Goal: Task Accomplishment & Management: Manage account settings

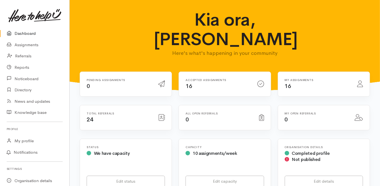
click at [31, 30] on link "Dashboard" at bounding box center [34, 33] width 69 height 11
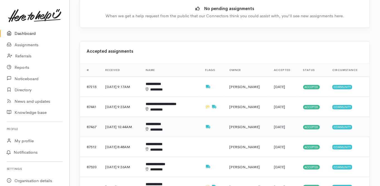
scroll to position [200, 0]
click at [161, 82] on b "**********" at bounding box center [153, 84] width 15 height 4
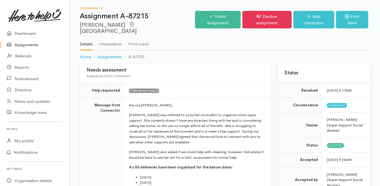
click at [86, 127] on td "Message from Connector" at bounding box center [102, 159] width 45 height 123
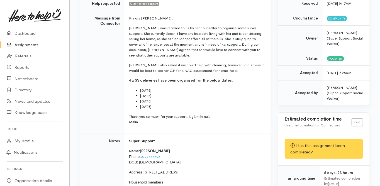
scroll to position [111, 0]
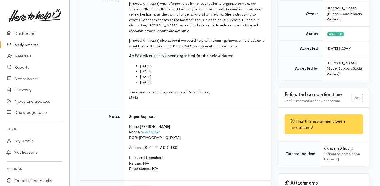
drag, startPoint x: 144, startPoint y: 141, endPoint x: 197, endPoint y: 141, distance: 53.2
click at [197, 145] on p "Address: 5 Garnet Drive, Papamoa Beach" at bounding box center [196, 148] width 135 height 6
copy p "5 Garnet Drive, Papamoa Beach"
click at [105, 171] on td "Notes" at bounding box center [102, 145] width 45 height 72
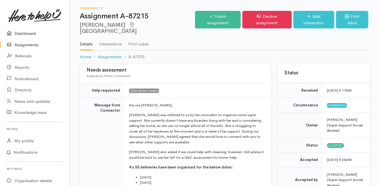
click at [28, 34] on link "Dashboard" at bounding box center [34, 33] width 69 height 11
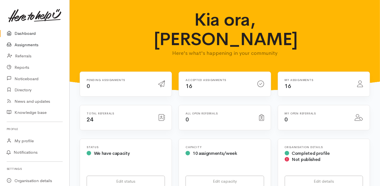
click at [28, 46] on link "Assignments" at bounding box center [34, 44] width 69 height 11
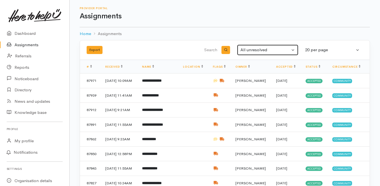
click at [257, 48] on div "All unresolved" at bounding box center [265, 50] width 50 height 6
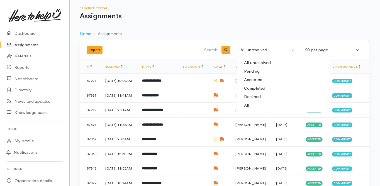
click at [257, 87] on span "Completed" at bounding box center [254, 88] width 21 height 6
select select "Completed"
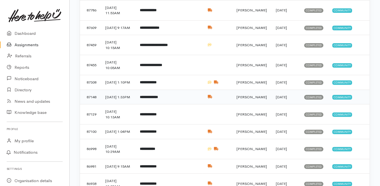
scroll to position [89, 0]
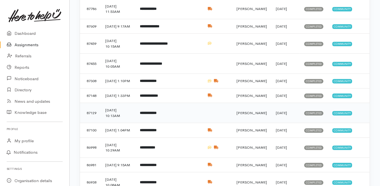
click at [156, 115] on b "**********" at bounding box center [148, 113] width 17 height 4
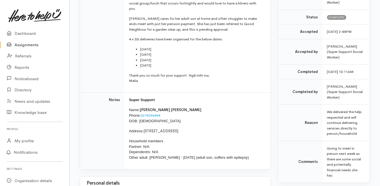
scroll to position [134, 0]
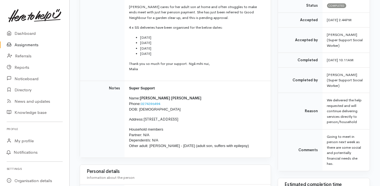
drag, startPoint x: 144, startPoint y: 112, endPoint x: 198, endPoint y: 112, distance: 54.0
click at [198, 117] on p "Address: 2/42 Pemberton Way, Greerton" at bounding box center [196, 120] width 135 height 6
copy span "2/42 Pemberton Way, Greerton"
click at [102, 90] on td "Notes" at bounding box center [102, 119] width 45 height 77
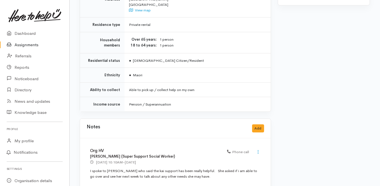
scroll to position [458, 0]
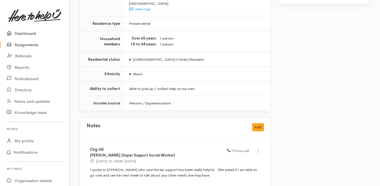
click at [30, 32] on link "Dashboard" at bounding box center [34, 33] width 69 height 11
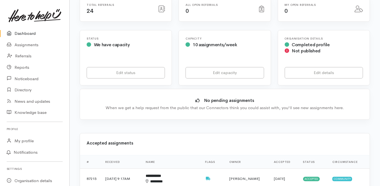
scroll to position [134, 0]
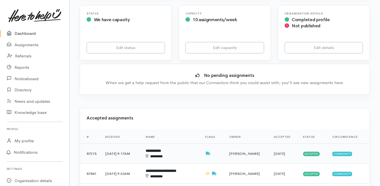
click at [161, 149] on b "**********" at bounding box center [153, 151] width 15 height 4
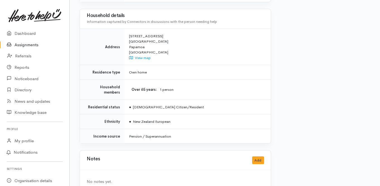
scroll to position [451, 0]
click at [262, 156] on button "Add" at bounding box center [258, 160] width 12 height 8
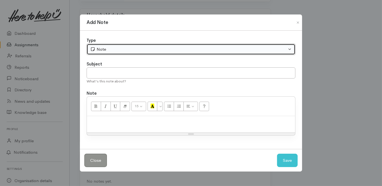
click at [112, 49] on div "Note" at bounding box center [188, 49] width 197 height 6
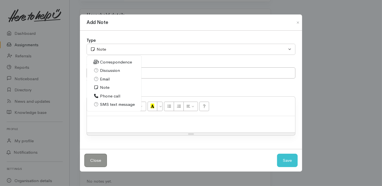
click at [109, 96] on span "Phone call" at bounding box center [110, 96] width 20 height 6
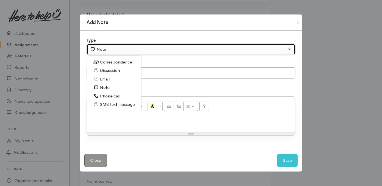
select select "3"
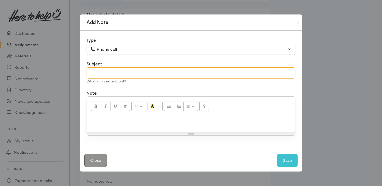
click at [99, 73] on input "text" at bounding box center [191, 72] width 209 height 11
click at [97, 72] on input "Furher s" at bounding box center [191, 72] width 209 height 11
click at [111, 71] on input "Further s" at bounding box center [191, 72] width 209 height 11
type input "Further support needed"
click at [96, 116] on div at bounding box center [191, 124] width 208 height 16
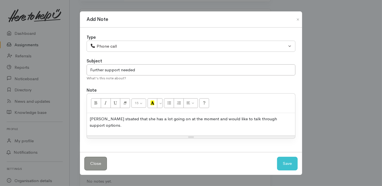
click at [106, 122] on p "Sarah stsated that she has a lot going on at the moment and would like to talk …" at bounding box center [191, 122] width 203 height 13
click at [285, 119] on p "Sarah stated that she has a lot going on at the moment and would like to talk t…" at bounding box center [191, 122] width 203 height 13
click at [286, 163] on button "Save" at bounding box center [287, 164] width 21 height 14
select select "1"
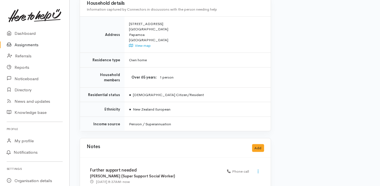
scroll to position [483, 0]
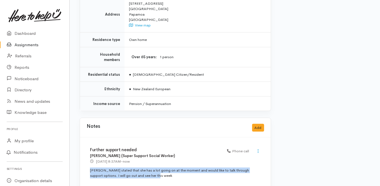
drag, startPoint x: 133, startPoint y: 165, endPoint x: 85, endPoint y: 159, distance: 49.0
click at [85, 159] on div "Further support needed Melissa Laurent (Super Support Social Worker) 1 Sep 2025…" at bounding box center [175, 165] width 191 height 55
copy p "Sarah stated that she has a lot going on at the moment and would like to talk t…"
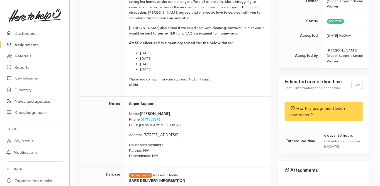
scroll to position [0, 0]
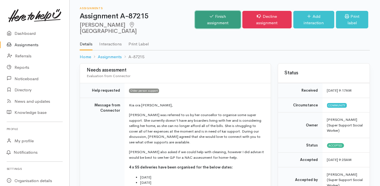
click at [214, 19] on link "Finish assignment" at bounding box center [217, 20] width 45 height 18
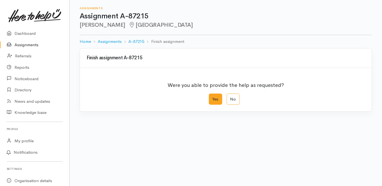
click at [215, 97] on label "Yes" at bounding box center [215, 99] width 13 height 11
click at [212, 97] on input "Yes" at bounding box center [211, 96] width 4 height 4
radio input "true"
click at [119, 139] on div "We delivered the help requested" at bounding box center [221, 137] width 265 height 6
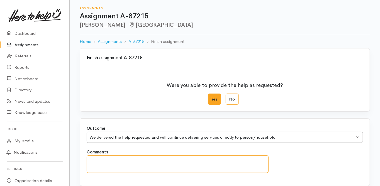
paste textarea "Sarah stated that she has a lot going on at the moment and would like to talk t…"
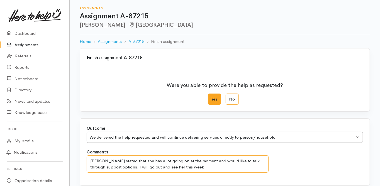
type textarea "Sarah stated that she has a lot going on at the moment and would like to talk t…"
click at [97, 114] on form "Finish assignment A-87215 Were you able to provide the help as requested? Yes N…" at bounding box center [225, 142] width 290 height 188
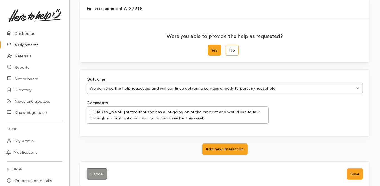
scroll to position [55, 0]
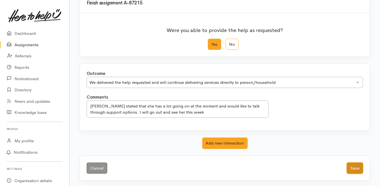
click at [356, 169] on button "Save" at bounding box center [355, 168] width 16 height 11
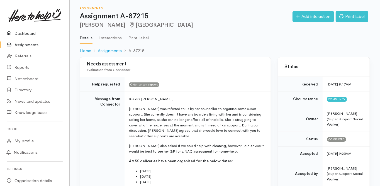
click at [23, 35] on link "Dashboard" at bounding box center [34, 33] width 69 height 11
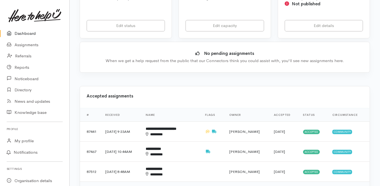
scroll to position [156, 0]
click at [168, 127] on b "**********" at bounding box center [161, 129] width 31 height 4
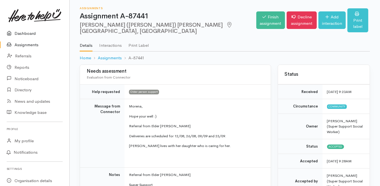
click at [29, 33] on link "Dashboard" at bounding box center [34, 33] width 69 height 11
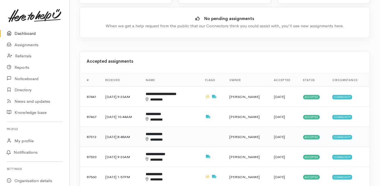
scroll to position [200, 0]
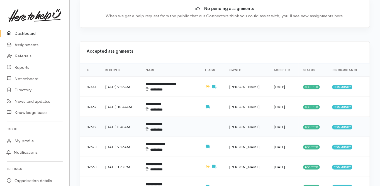
click at [162, 122] on b "**********" at bounding box center [154, 124] width 17 height 4
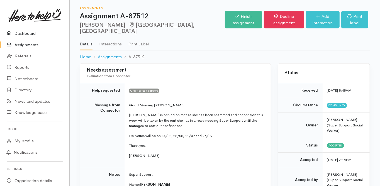
click at [28, 32] on link "Dashboard" at bounding box center [34, 33] width 69 height 11
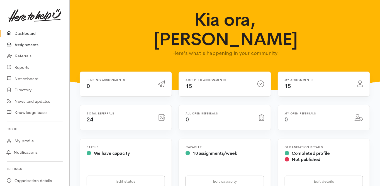
click at [34, 46] on link "Assignments" at bounding box center [34, 44] width 69 height 11
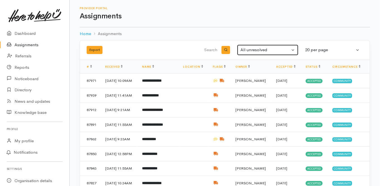
click at [261, 49] on div "All unresolved" at bounding box center [265, 50] width 50 height 6
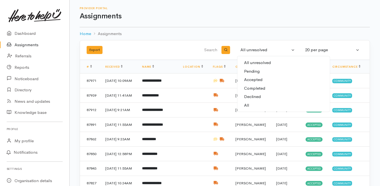
click at [252, 94] on span "Declined" at bounding box center [252, 97] width 17 height 6
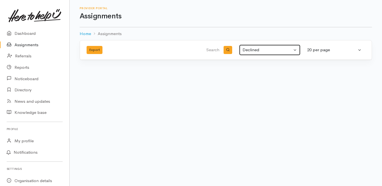
click at [257, 52] on div "Declined" at bounding box center [267, 50] width 50 height 6
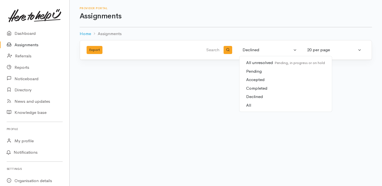
click at [256, 88] on span "Completed" at bounding box center [256, 88] width 21 height 6
select select "Completed"
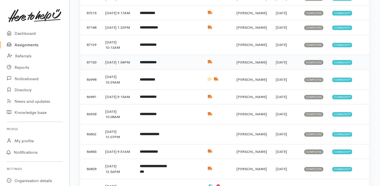
scroll to position [178, 0]
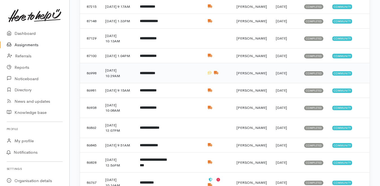
click at [153, 75] on b "**********" at bounding box center [147, 73] width 15 height 4
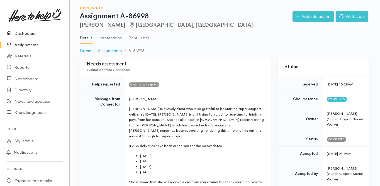
click at [31, 33] on link "Dashboard" at bounding box center [34, 33] width 69 height 11
